Goal: Task Accomplishment & Management: Complete application form

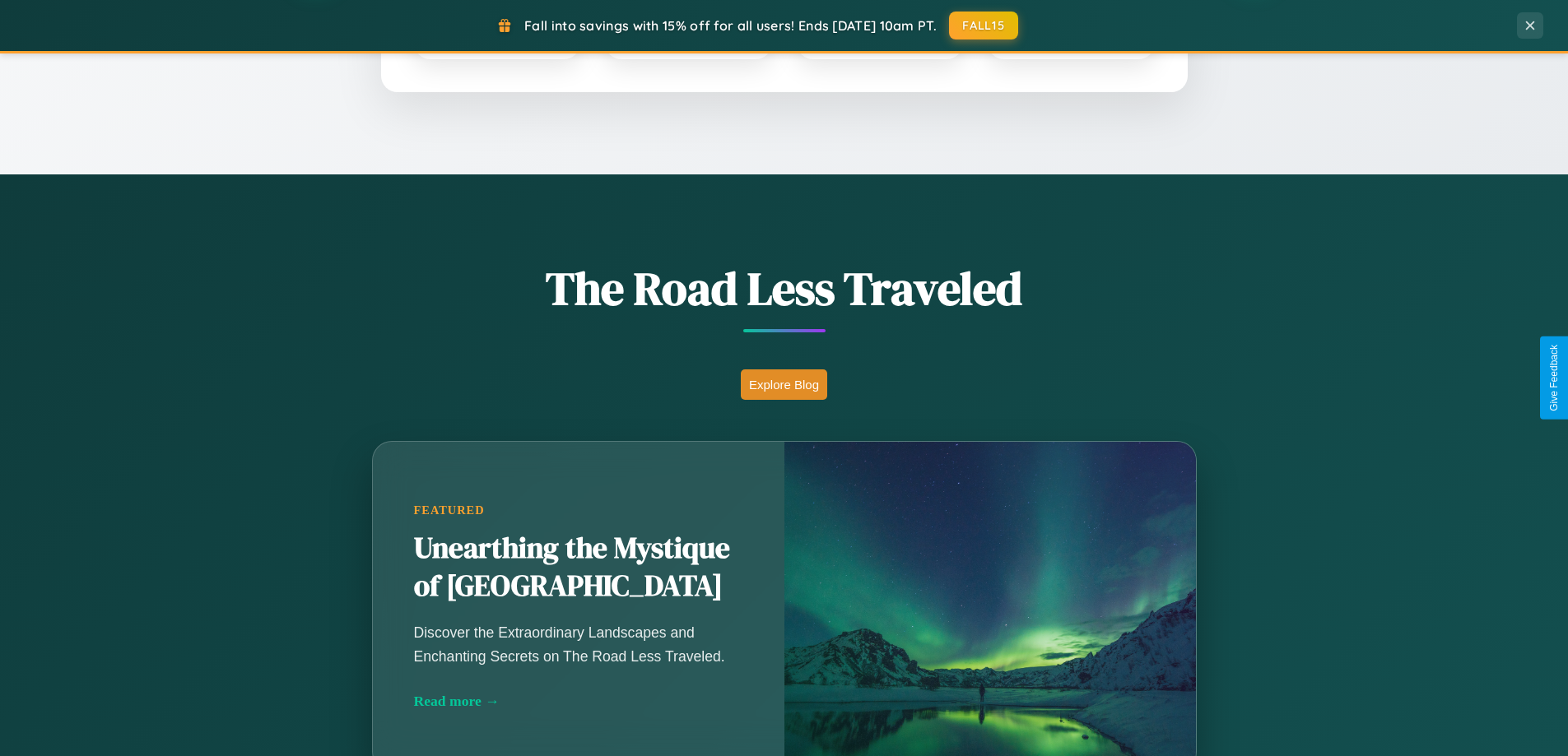
scroll to position [1132, 0]
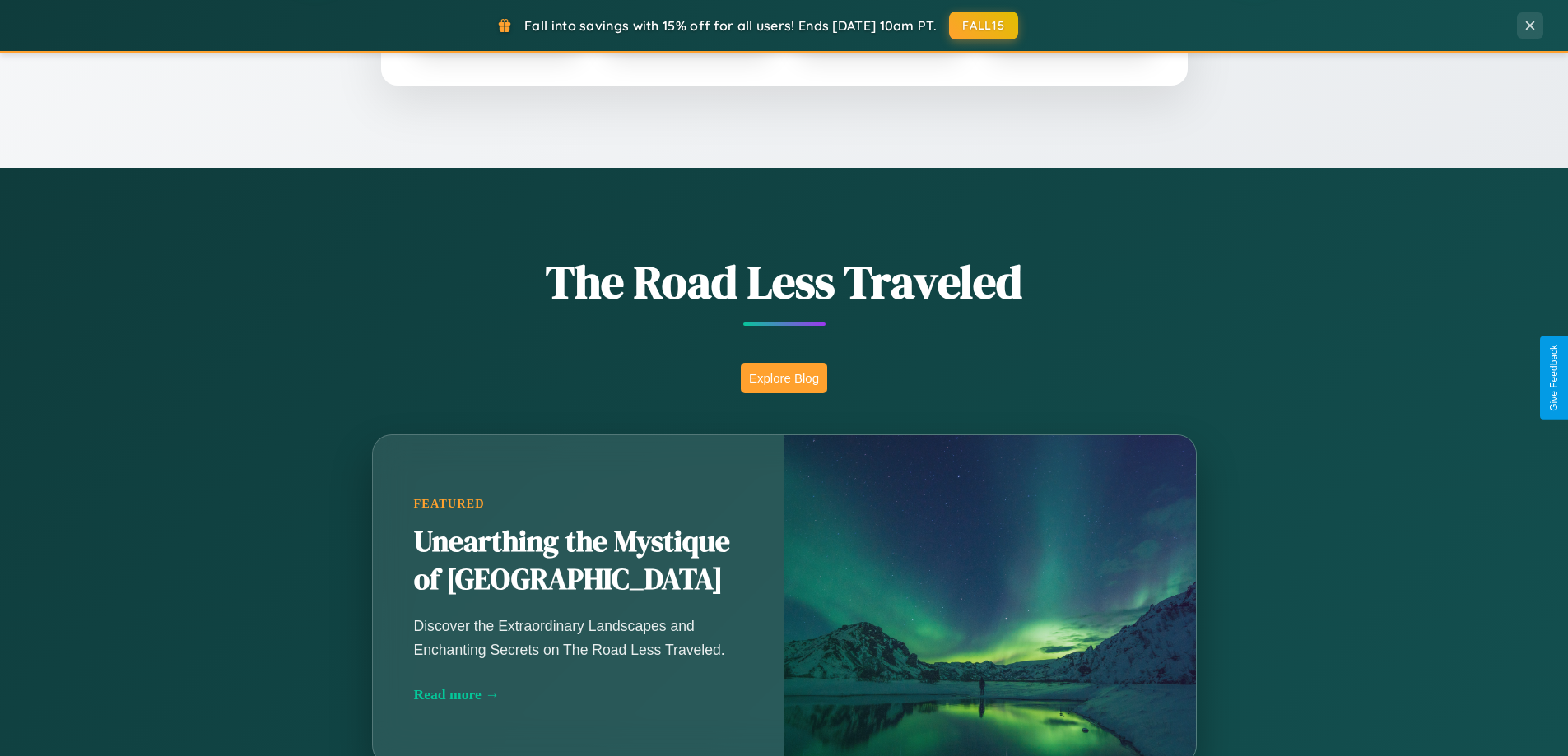
click at [784, 378] on button "Explore Blog" at bounding box center [784, 378] width 87 height 31
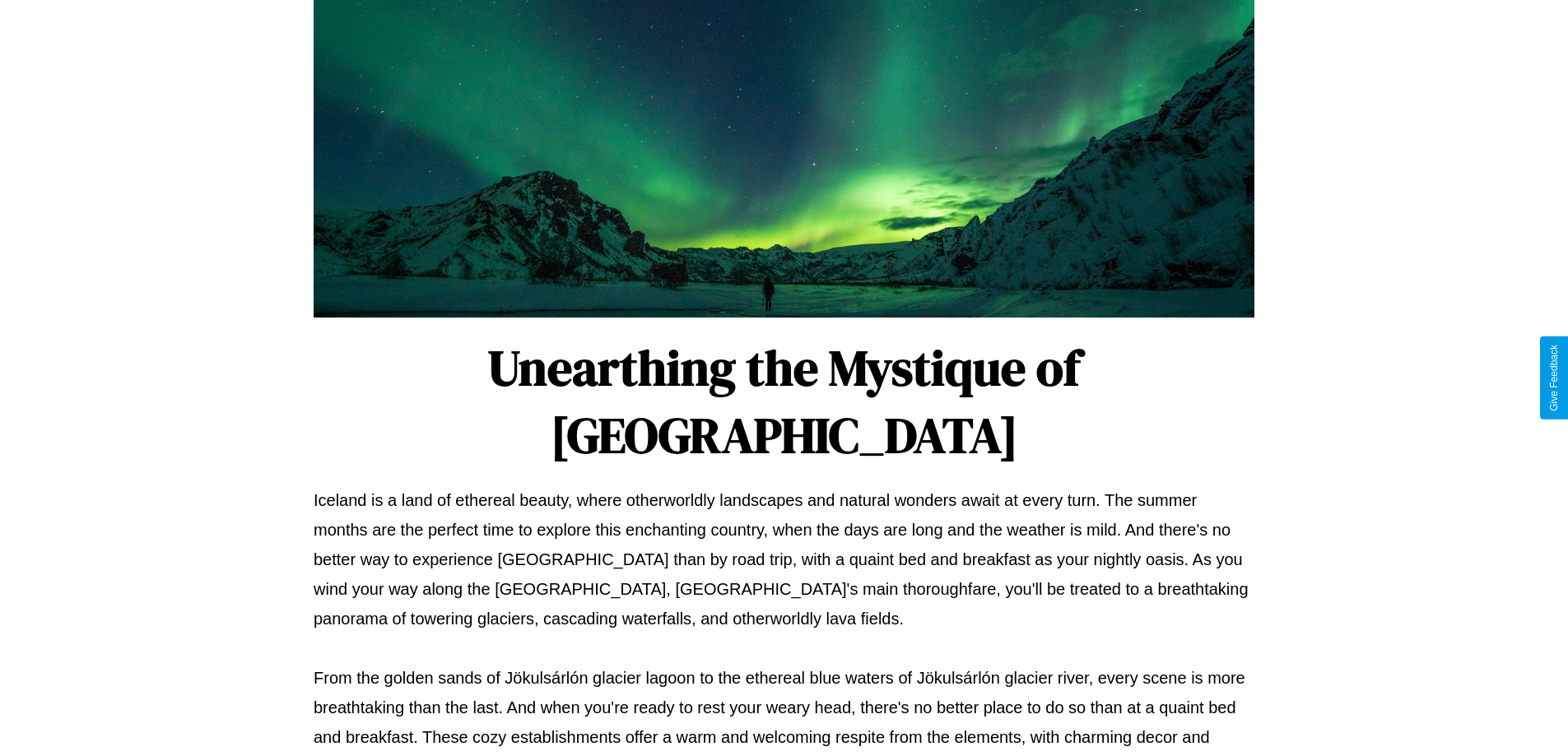
scroll to position [533, 0]
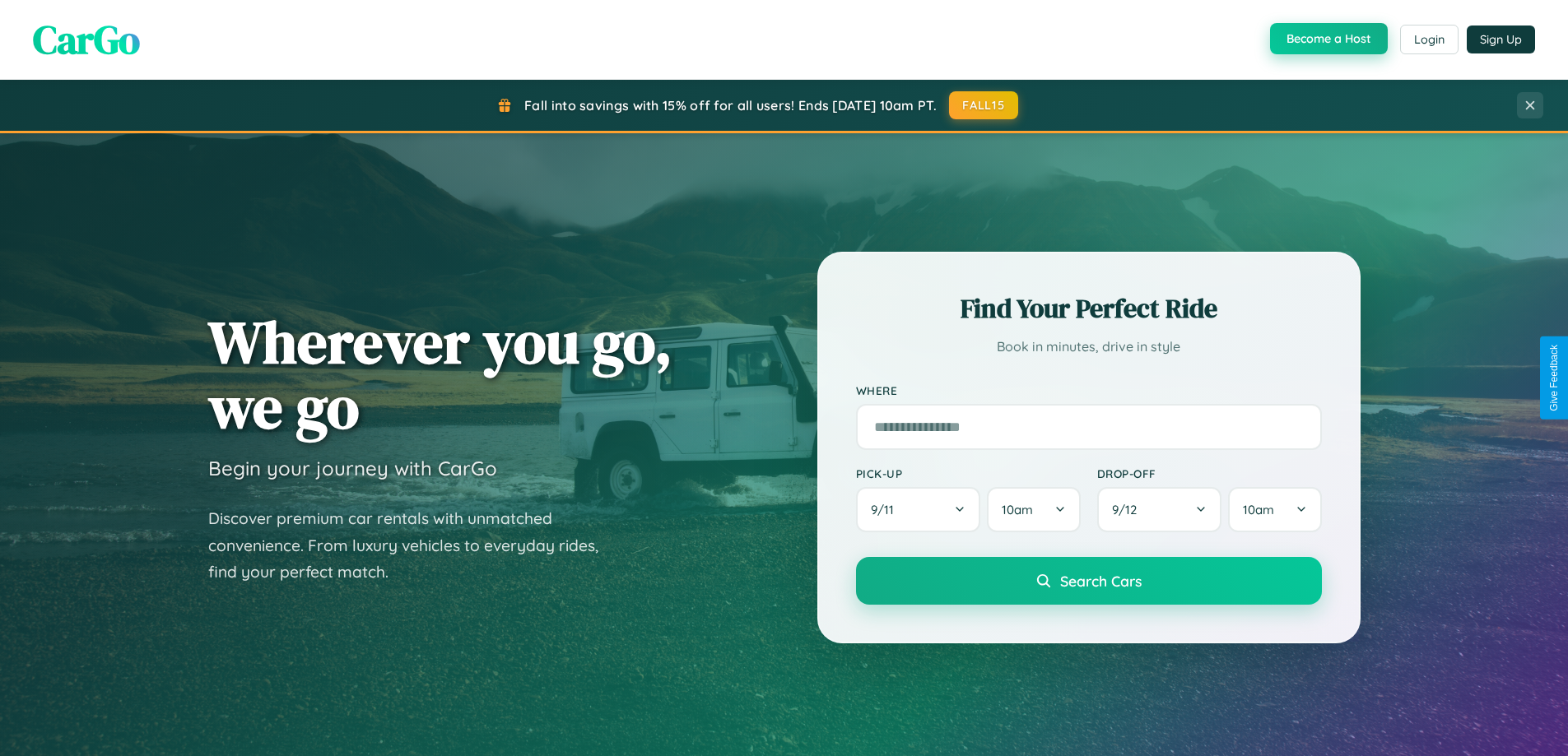
click at [1327, 38] on button "Become a Host" at bounding box center [1328, 38] width 117 height 32
